Goal: Task Accomplishment & Management: Manage account settings

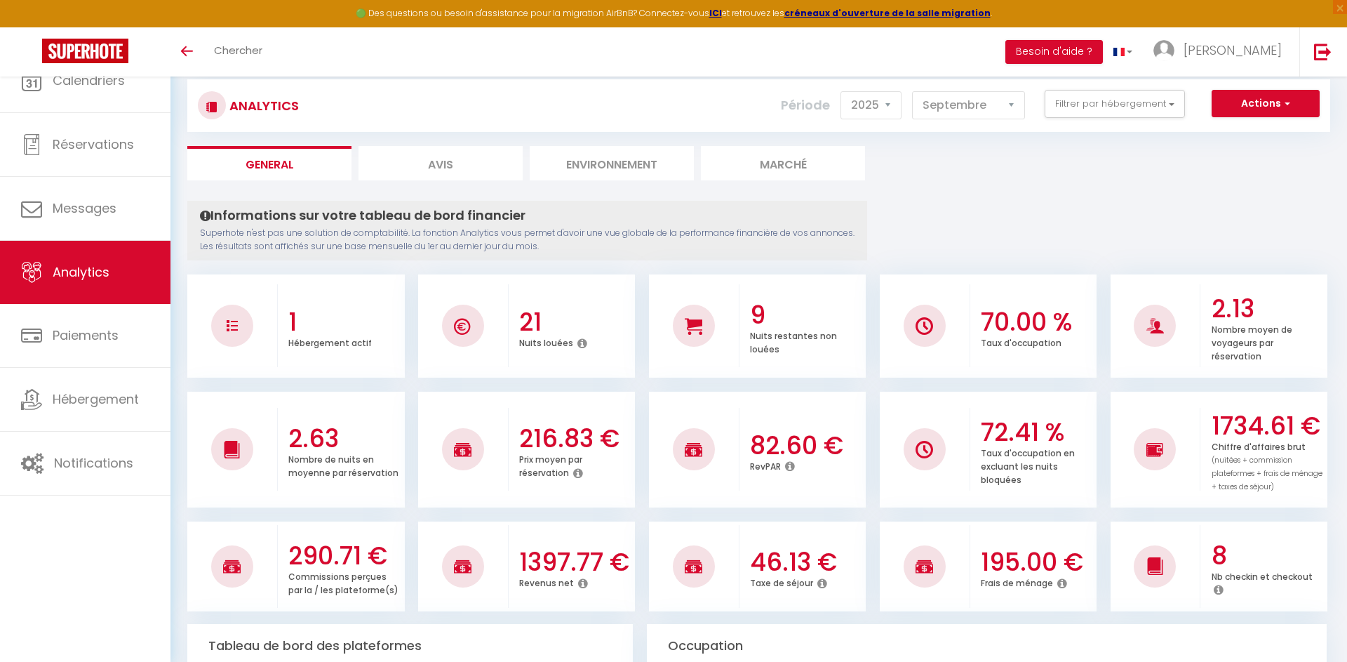
select select "2025"
select select "9"
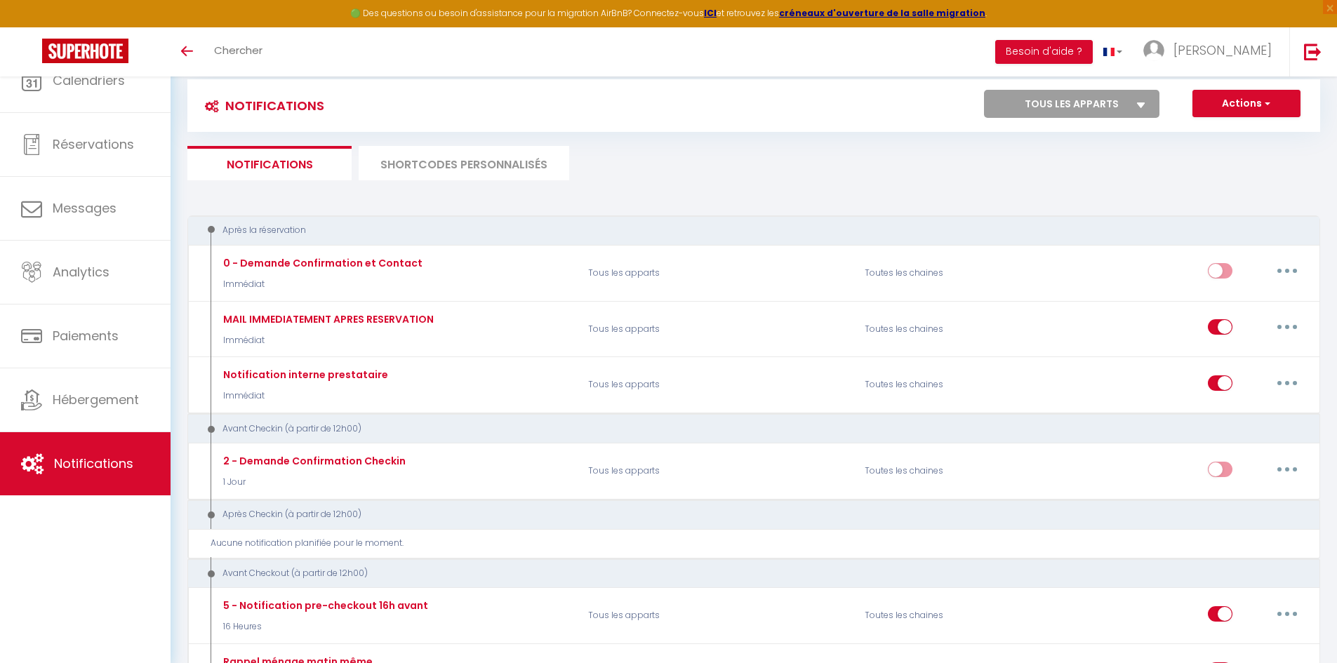
select select
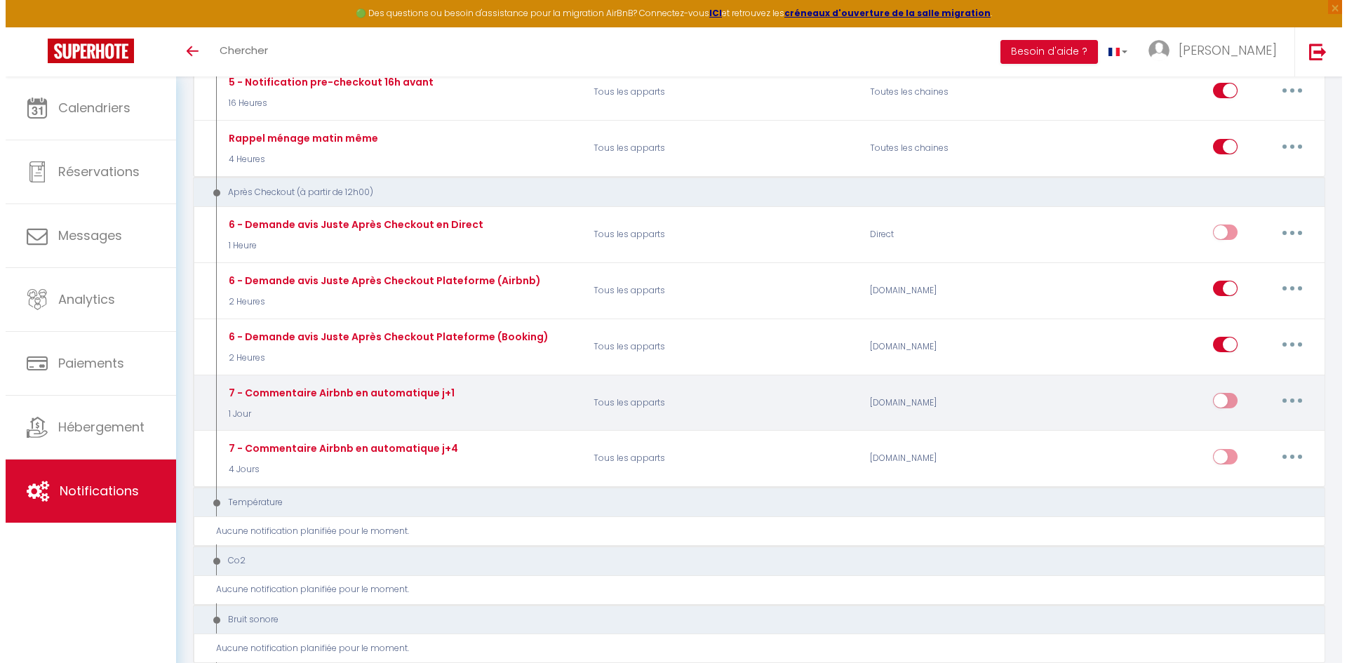
scroll to position [561, 0]
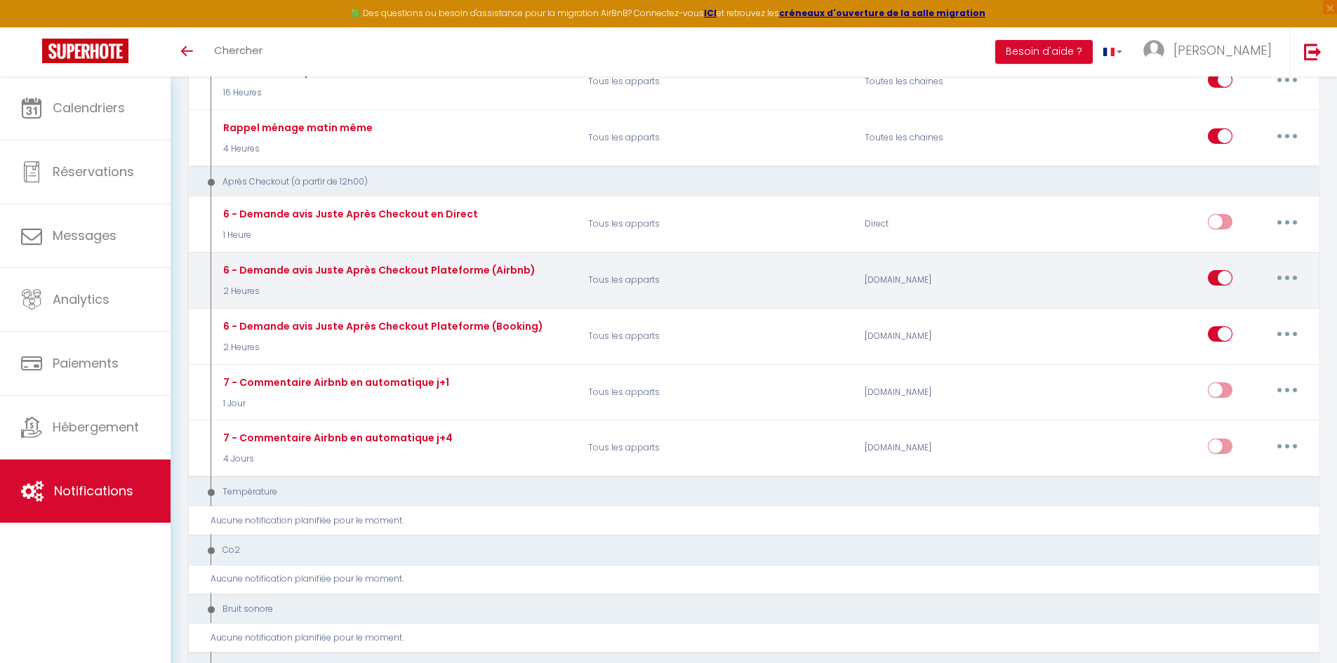
click at [1299, 283] on button "button" at bounding box center [1286, 278] width 39 height 22
click at [1244, 320] on link "Editer" at bounding box center [1250, 310] width 104 height 24
type input "6 - Demande avis Juste Après Checkout Plateforme (Airbnb)"
select select "5"
select select "2 Heures"
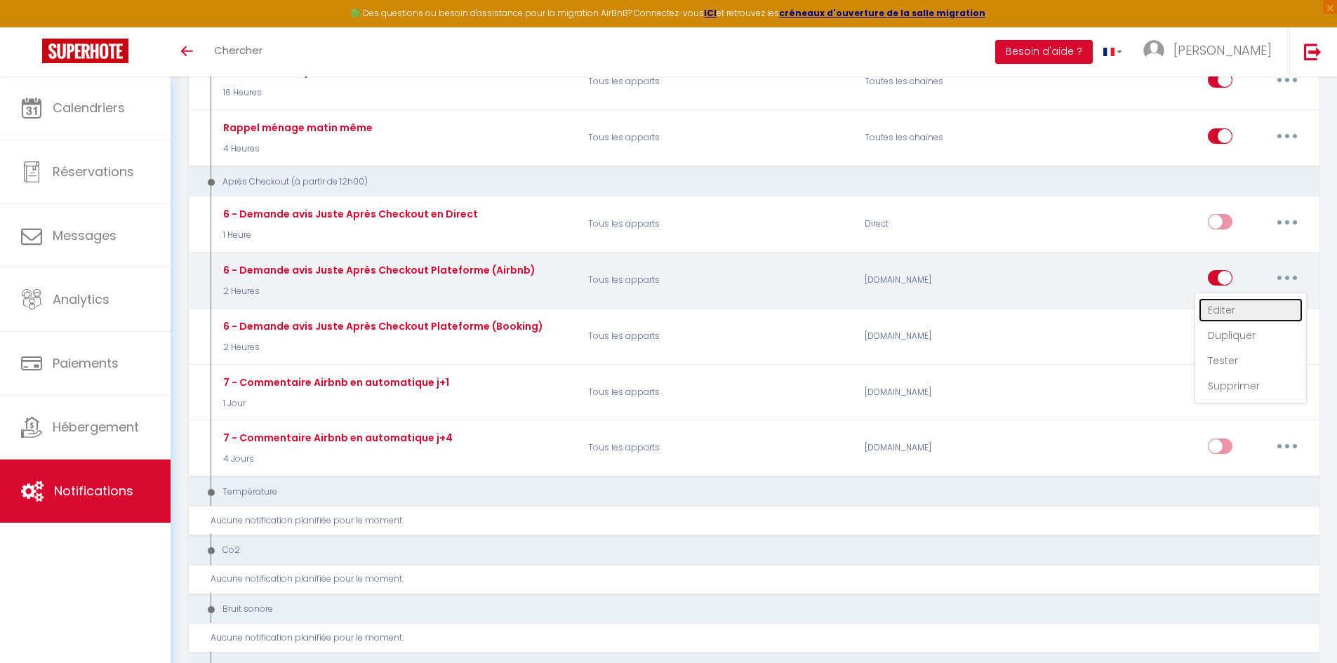
select select "if_booking_is_paid"
checkbox input "true"
checkbox input "false"
radio input "true"
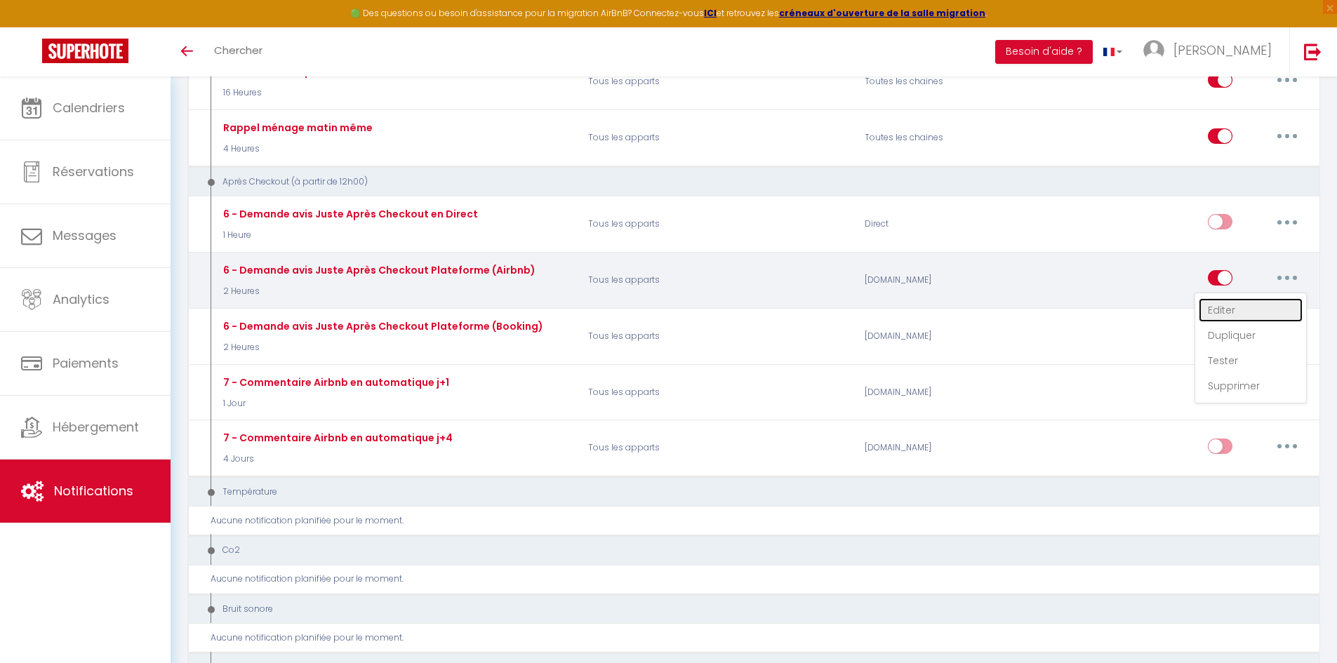
type input "[GUEST:FIRST_NAME], qu'avez-vous pensé de votre séjour ?"
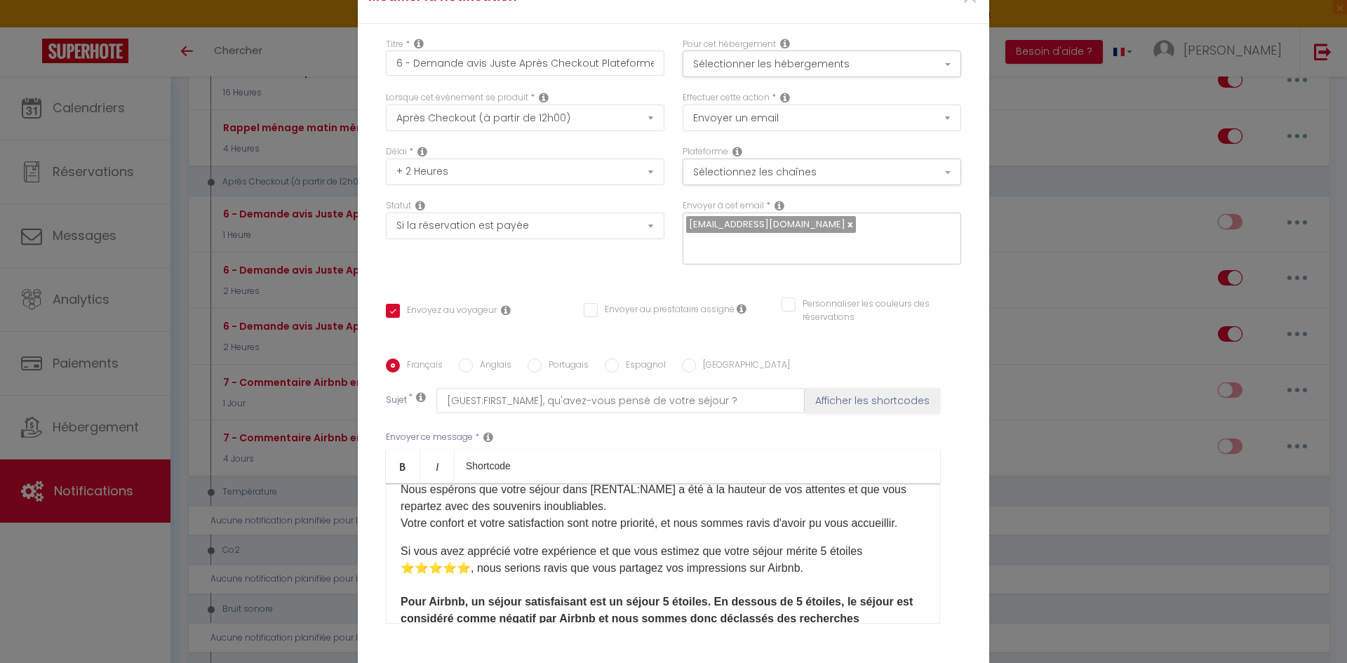
scroll to position [70, 0]
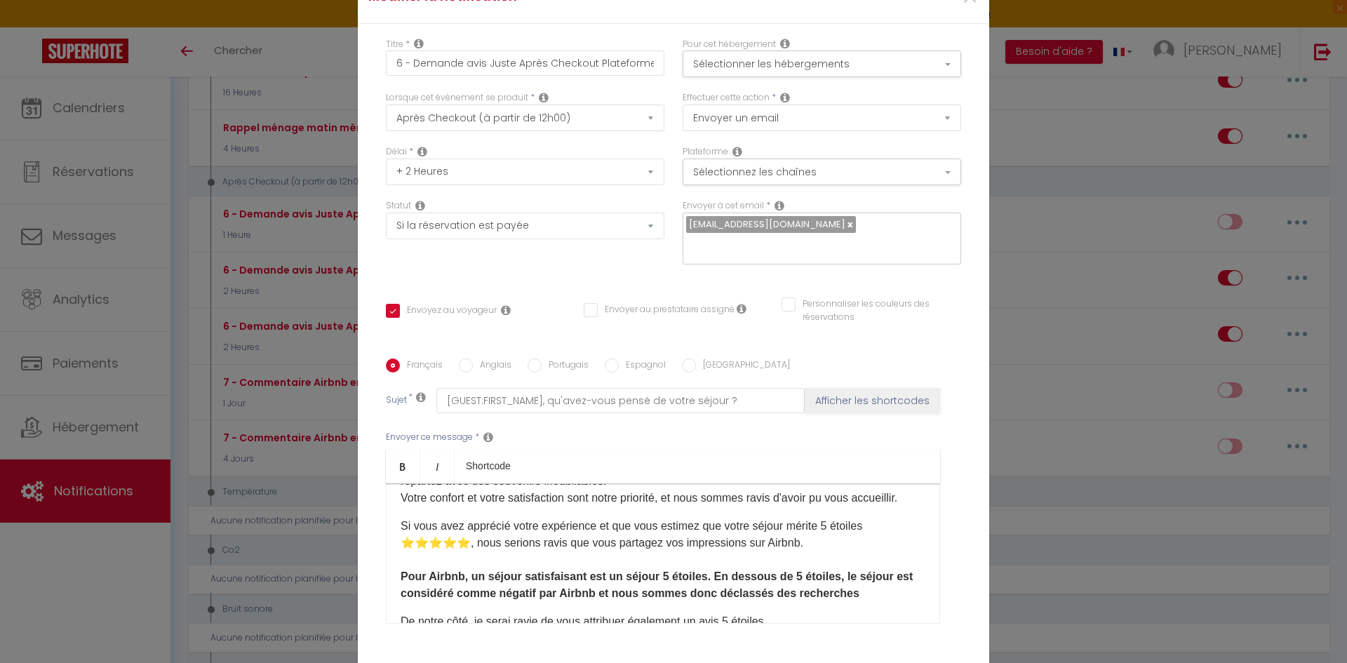
click at [652, 533] on p "Si vous avez apprécié votre expérience et que vous estimez que votre séjour mér…" at bounding box center [663, 560] width 525 height 84
drag, startPoint x: 971, startPoint y: 532, endPoint x: 921, endPoint y: 527, distance: 50.1
click at [971, 532] on div "Titre * 6 - Demande avis Juste Après Checkout Plateforme (Airbnb) Pour cet hébe…" at bounding box center [673, 359] width 631 height 671
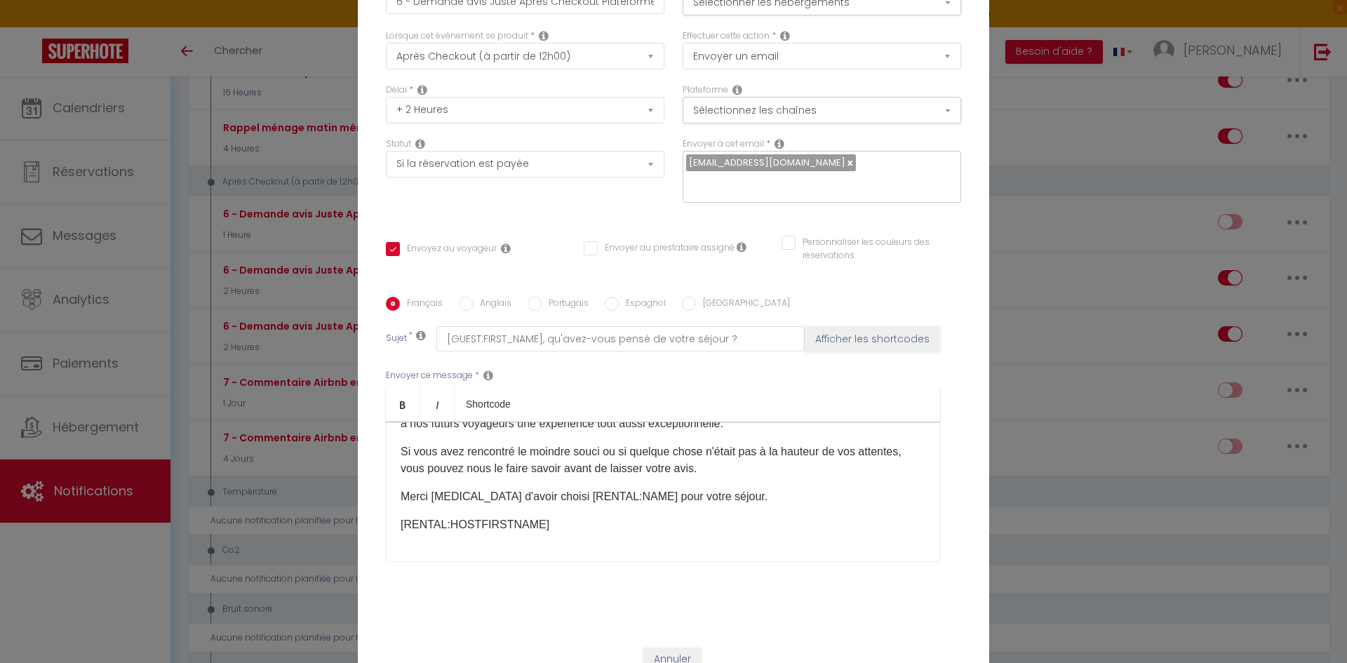
scroll to position [100, 0]
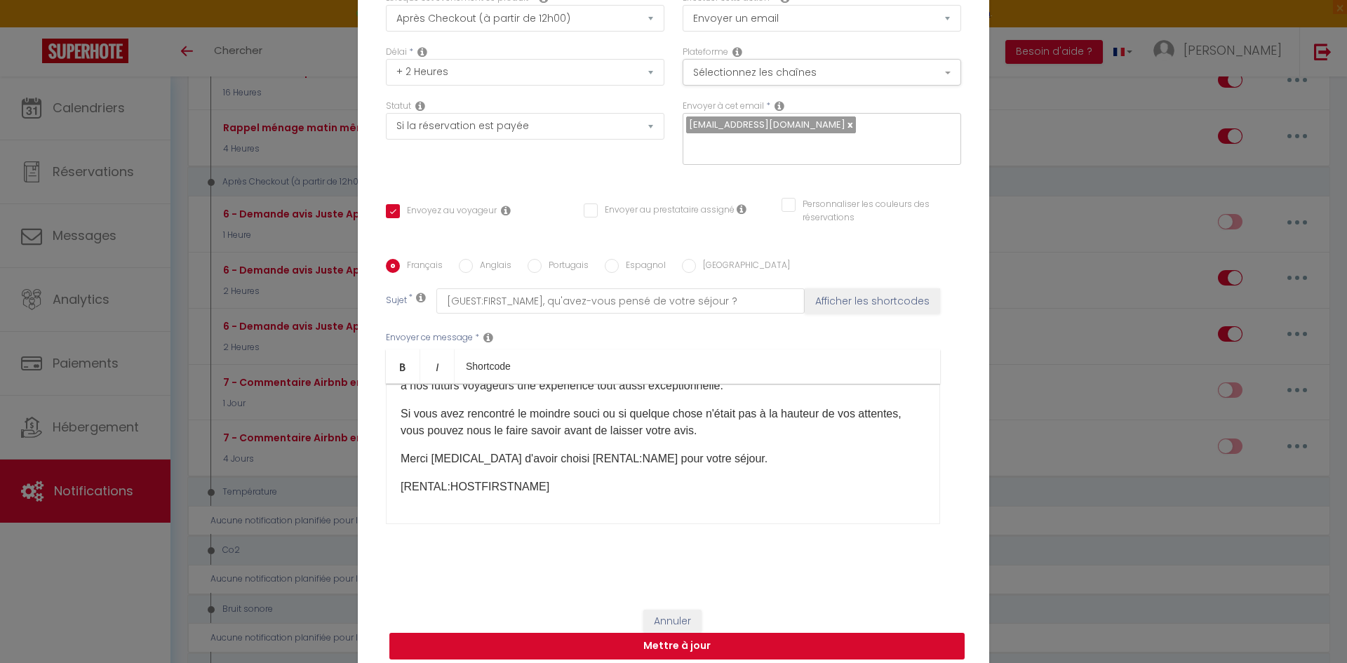
click at [864, 633] on button "Mettre à jour" at bounding box center [676, 646] width 575 height 27
checkbox input "true"
checkbox input "false"
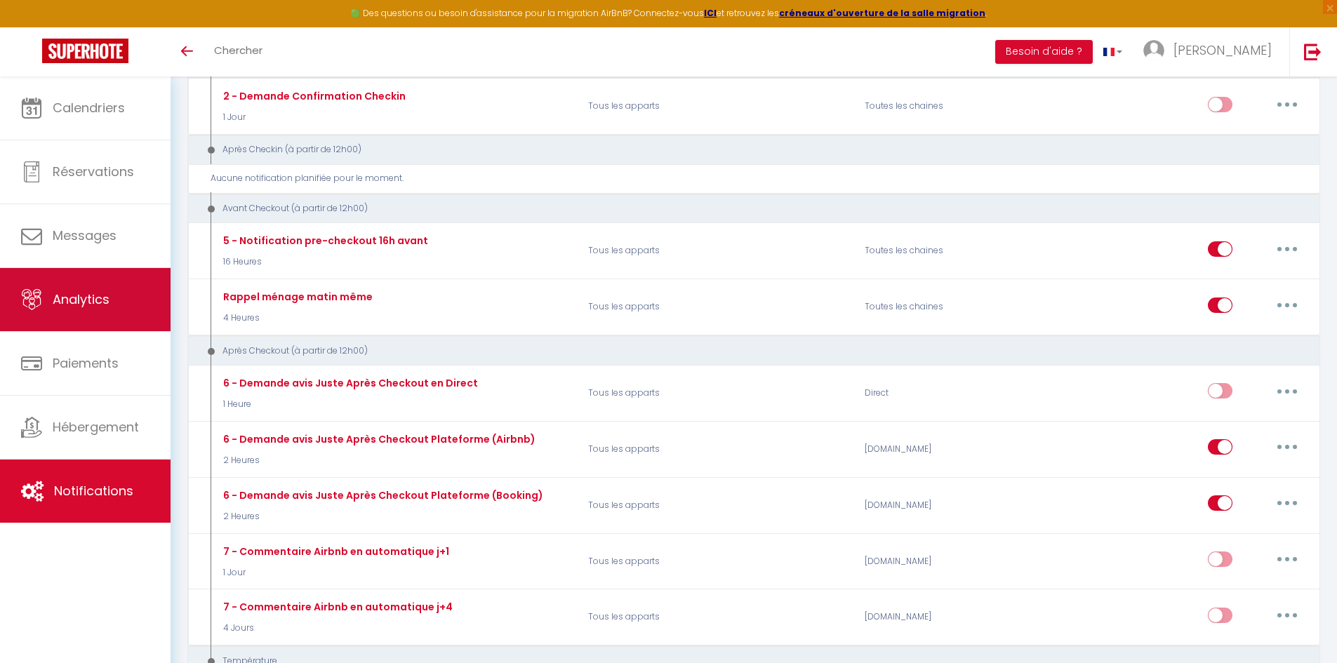
scroll to position [351, 0]
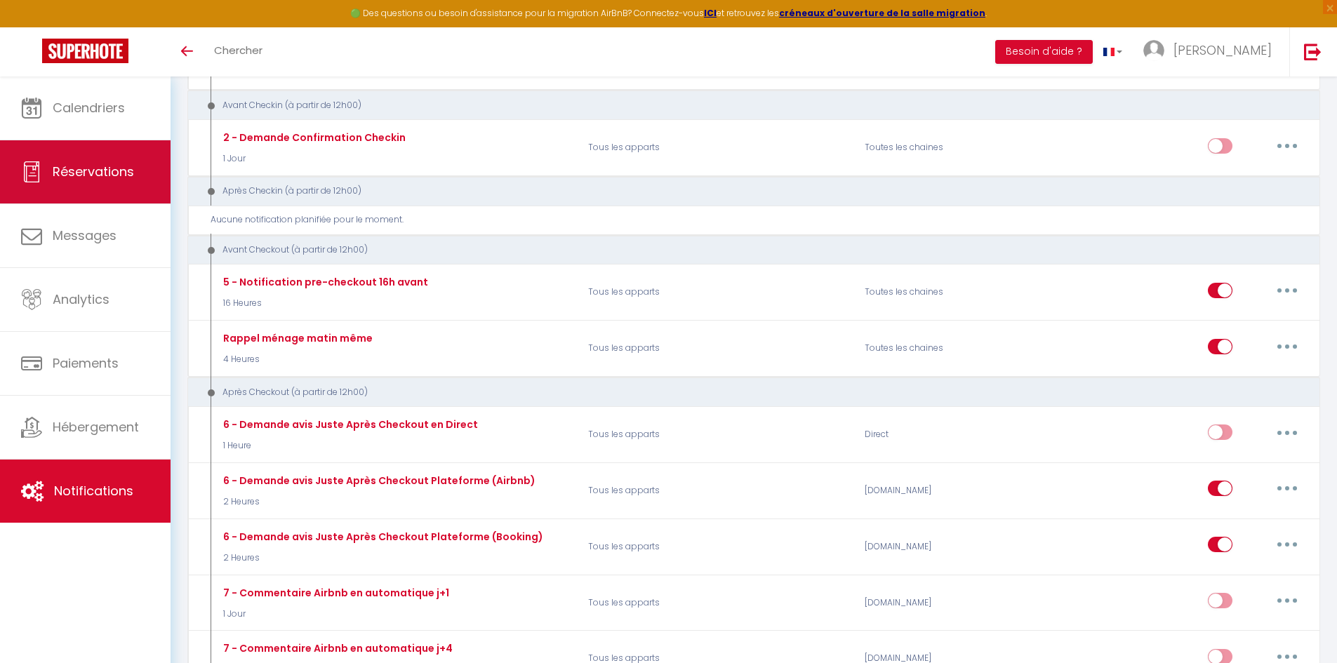
click at [92, 168] on span "Réservations" at bounding box center [93, 172] width 81 height 18
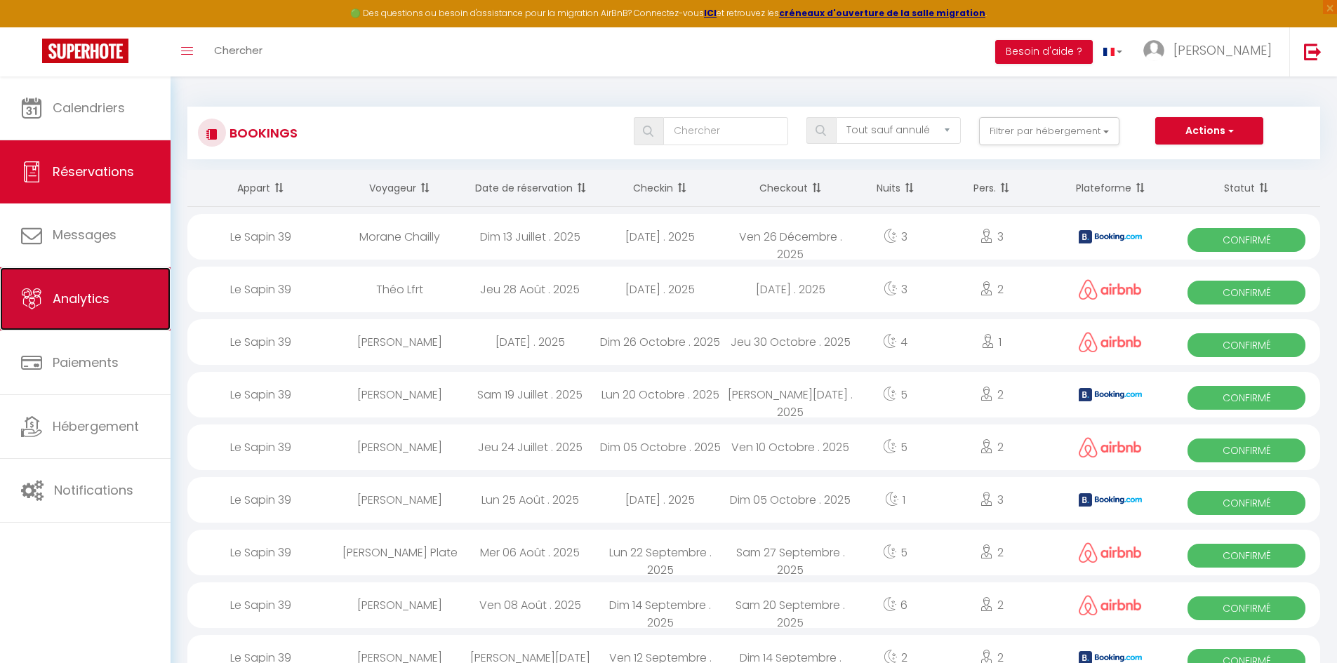
click at [91, 297] on span "Analytics" at bounding box center [81, 299] width 57 height 18
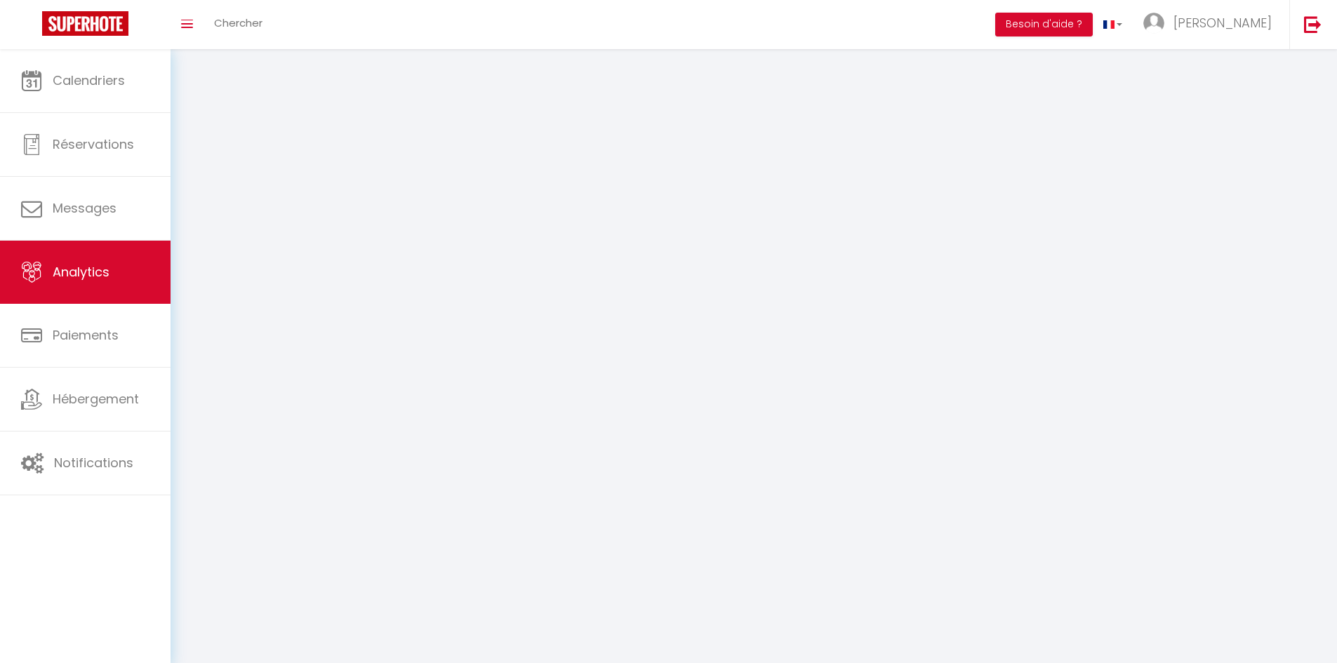
select select "2025"
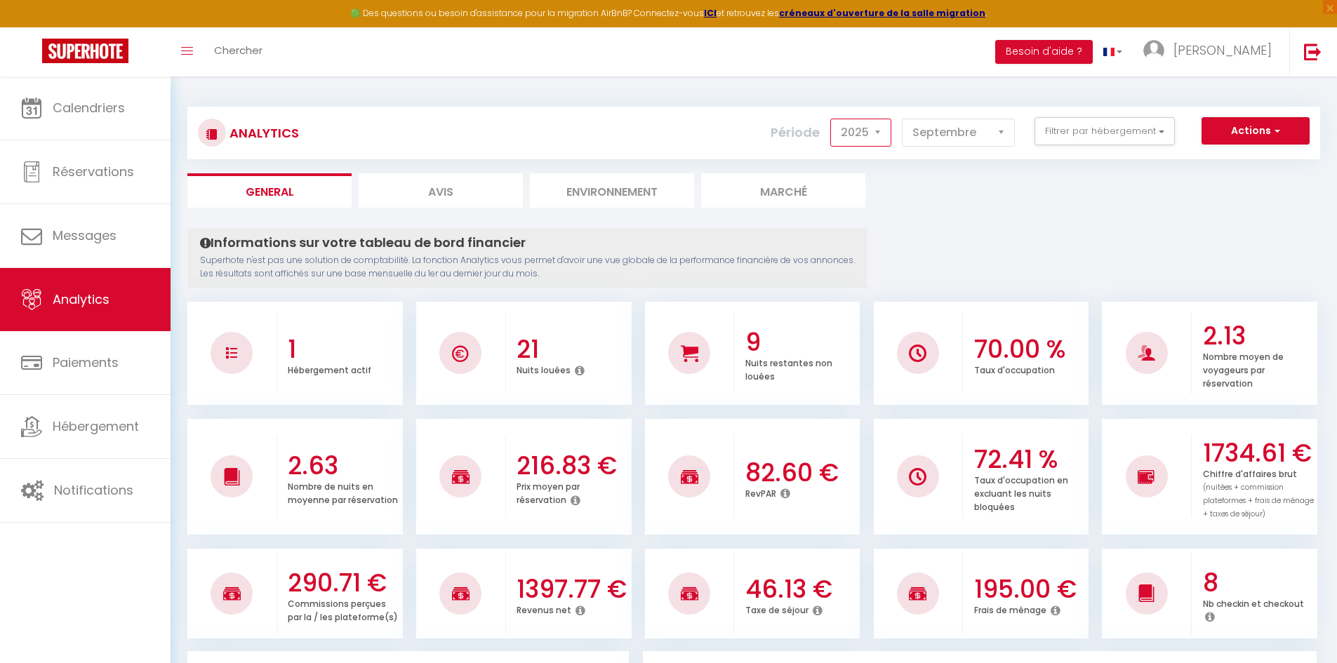
click at [861, 135] on select "2014 2015 2016 2017 2018 2019 2020 2021 2022 2023 2024 2025 2026 2027" at bounding box center [860, 133] width 61 height 28
click at [964, 185] on ul "General Avis Environnement Marché" at bounding box center [753, 190] width 1132 height 34
click at [985, 130] on select "[PERSON_NAME] Mars Avril Mai Juin Juillet Août Septembre Octobre Novembre Décem…" at bounding box center [958, 133] width 113 height 28
click at [1078, 196] on ul "General Avis Environnement Marché" at bounding box center [753, 190] width 1132 height 34
click at [1304, 130] on button "Actions" at bounding box center [1255, 131] width 108 height 28
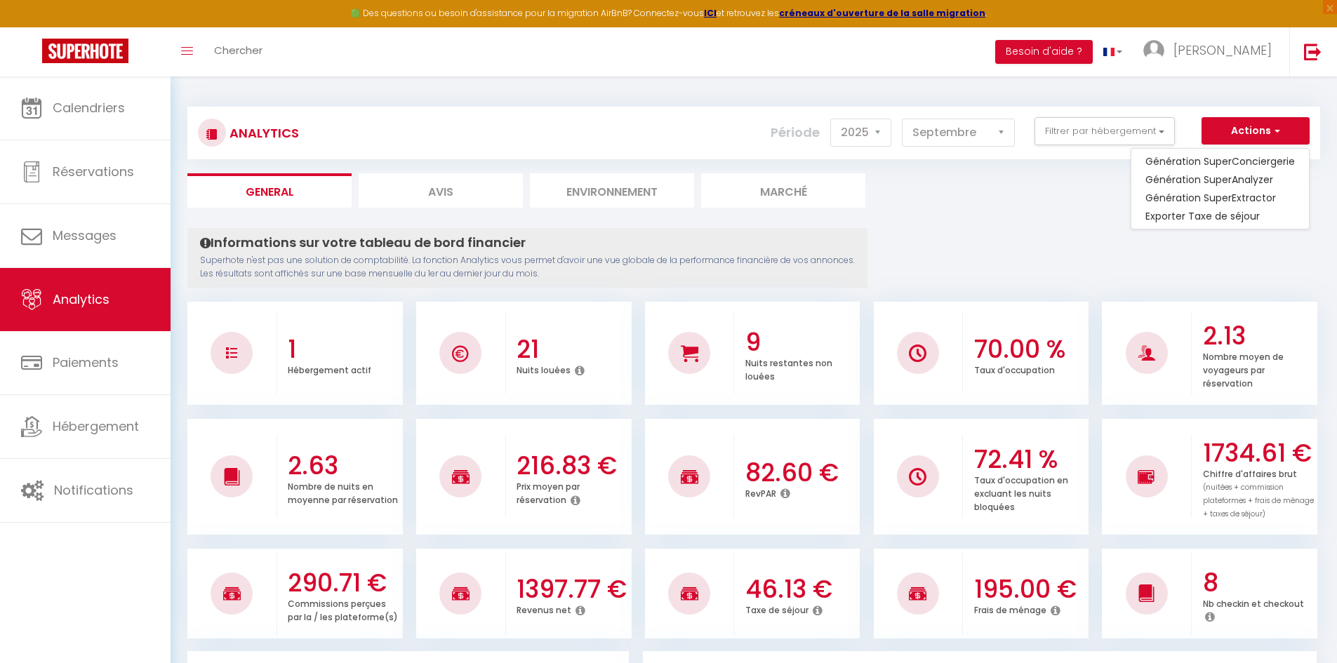
click at [860, 130] on select "2014 2015 2016 2017 2018 2019 2020 2021 2022 2023 2024 2025 2026 2027" at bounding box center [860, 133] width 61 height 28
drag, startPoint x: 944, startPoint y: 225, endPoint x: 937, endPoint y: 162, distance: 62.8
click at [939, 141] on select "[PERSON_NAME] Mars Avril Mai Juin Juillet Août Septembre Octobre Novembre Décem…" at bounding box center [958, 133] width 113 height 28
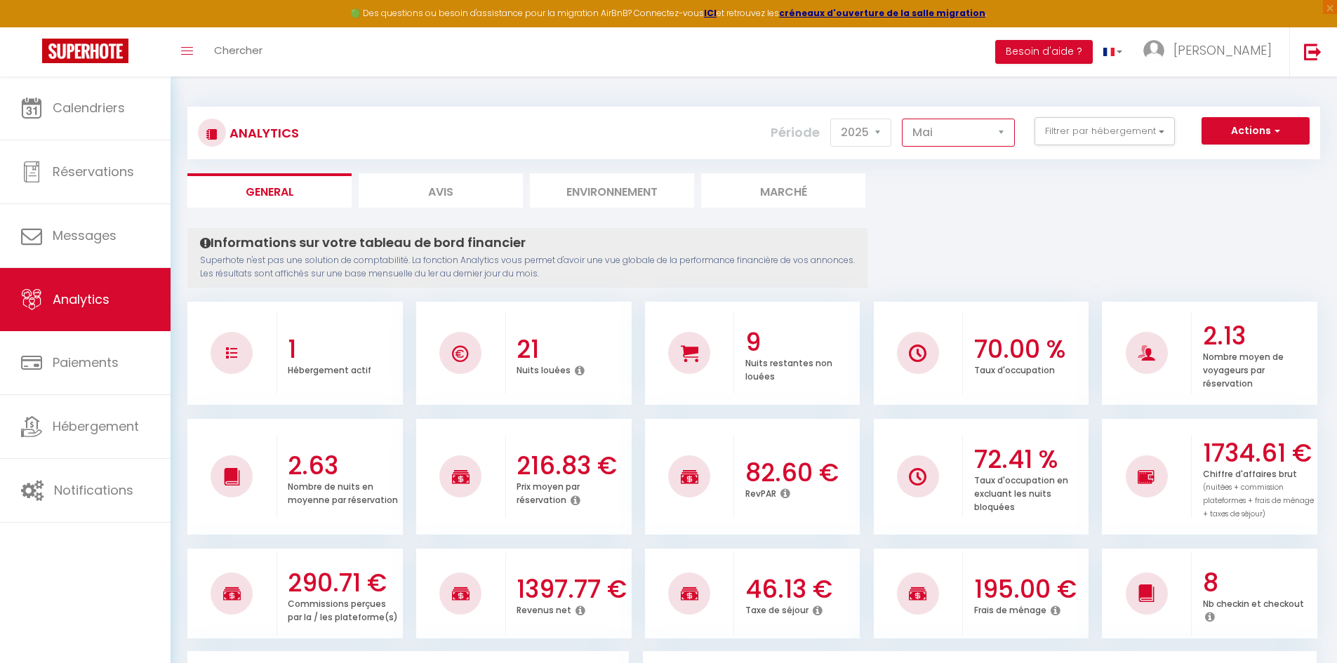
click at [902, 119] on select "[PERSON_NAME] Mars Avril Mai Juin Juillet Août Septembre Octobre Novembre Décem…" at bounding box center [958, 133] width 113 height 28
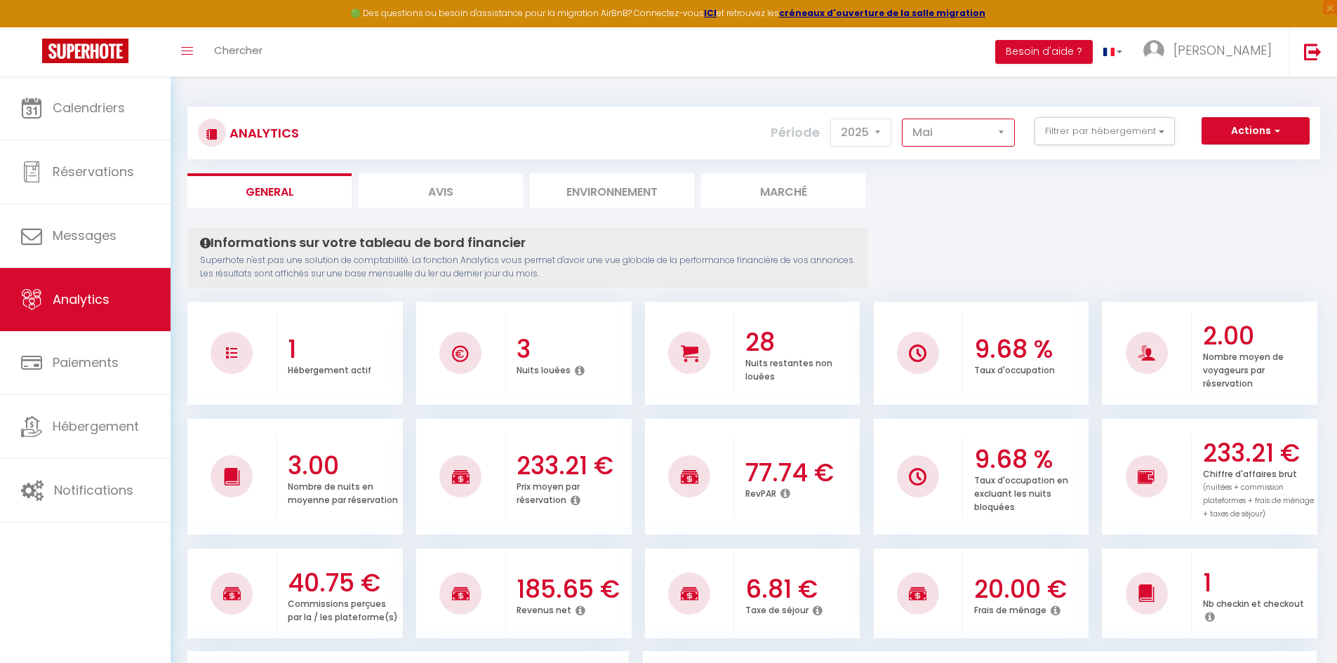
click at [983, 133] on select "[PERSON_NAME] Mars Avril Mai Juin Juillet Août Septembre Octobre Novembre Décem…" at bounding box center [958, 133] width 113 height 28
click at [902, 119] on select "[PERSON_NAME] Mars Avril Mai Juin Juillet Août Septembre Octobre Novembre Décem…" at bounding box center [958, 133] width 113 height 28
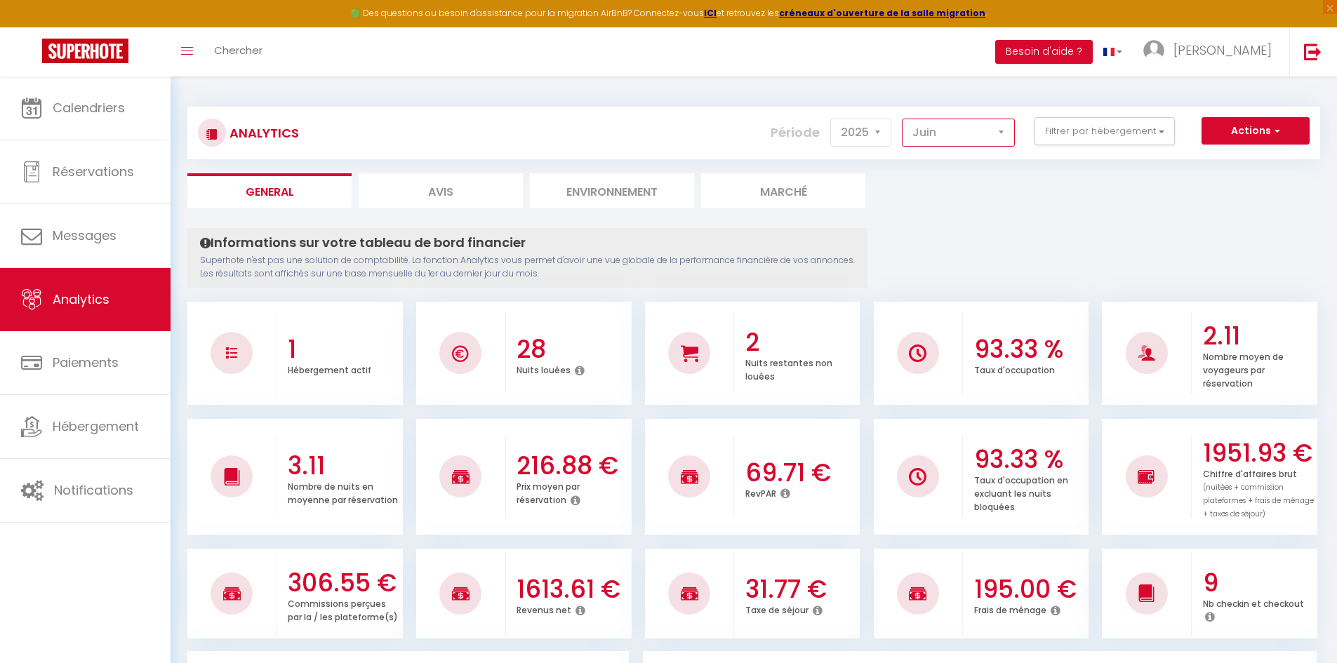
click at [975, 128] on select "[PERSON_NAME] Mars Avril Mai Juin Juillet Août Septembre Octobre Novembre Décem…" at bounding box center [958, 133] width 113 height 28
click at [902, 119] on select "[PERSON_NAME] Mars Avril Mai Juin Juillet Août Septembre Octobre Novembre Décem…" at bounding box center [958, 133] width 113 height 28
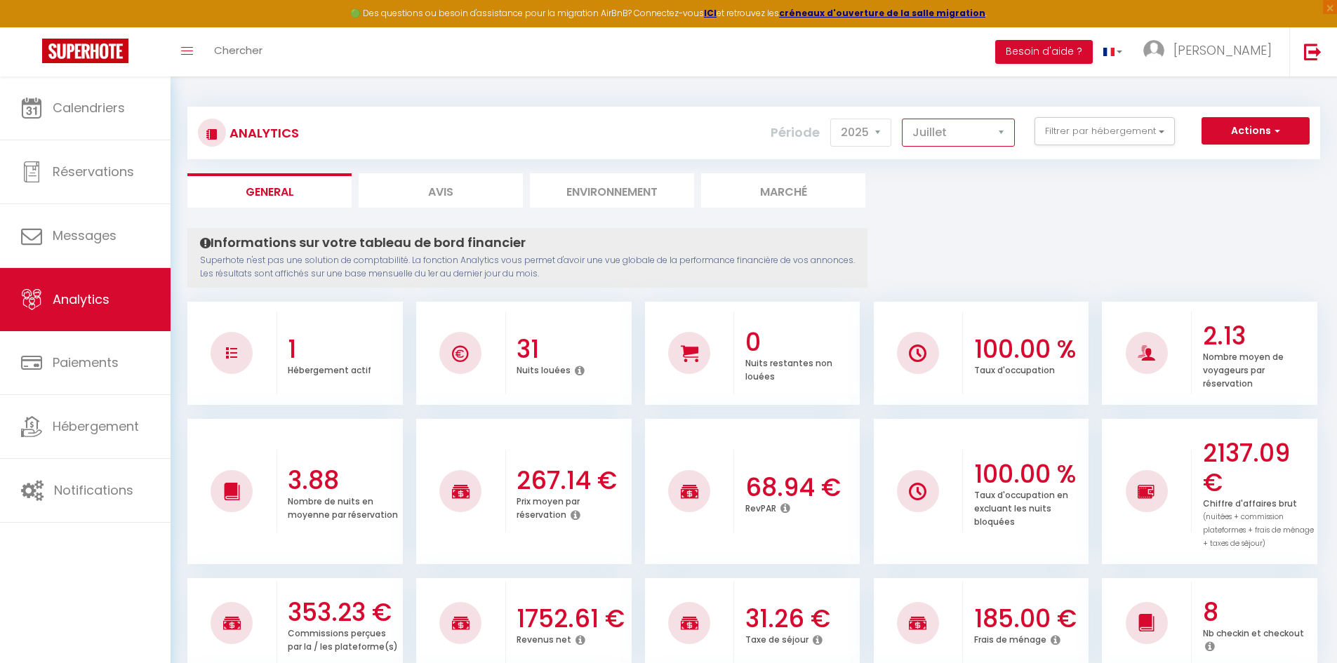
click at [972, 132] on select "[PERSON_NAME] Mars Avril Mai Juin Juillet Août Septembre Octobre Novembre Décem…" at bounding box center [958, 133] width 113 height 28
click at [902, 119] on select "[PERSON_NAME] Mars Avril Mai Juin Juillet Août Septembre Octobre Novembre Décem…" at bounding box center [958, 133] width 113 height 28
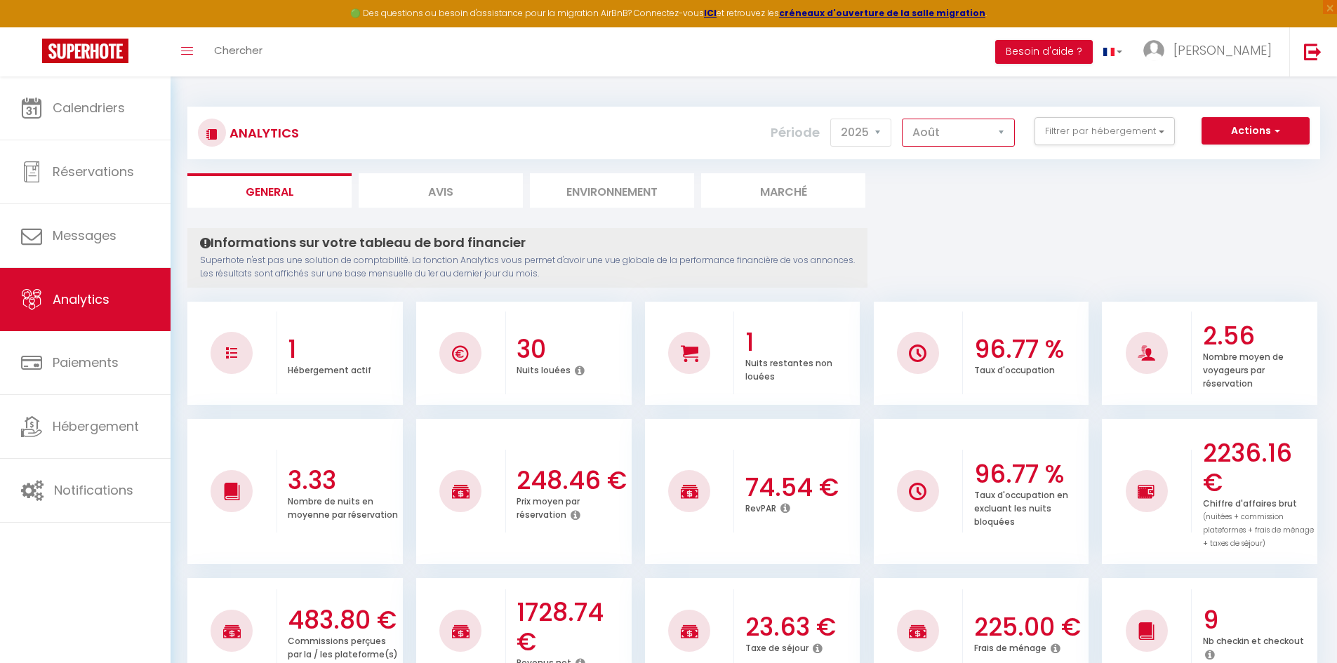
click at [951, 141] on select "[PERSON_NAME] Mars Avril Mai Juin Juillet Août Septembre Octobre Novembre Décem…" at bounding box center [958, 133] width 113 height 28
select select "9"
click at [902, 119] on select "[PERSON_NAME] Mars Avril Mai Juin Juillet Août Septembre Octobre Novembre Décem…" at bounding box center [958, 133] width 113 height 28
